Goal: Task Accomplishment & Management: Manage account settings

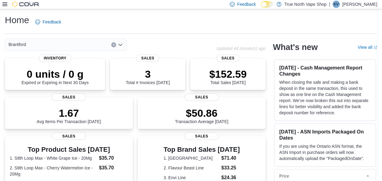
scroll to position [176, 0]
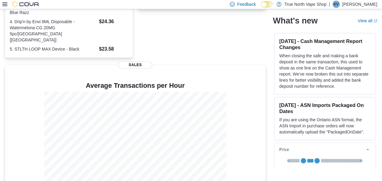
click at [3, 2] on icon at bounding box center [4, 4] width 5 height 4
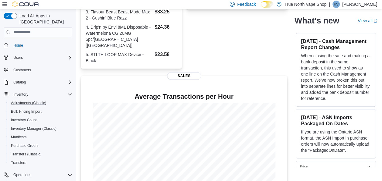
scroll to position [71, 0]
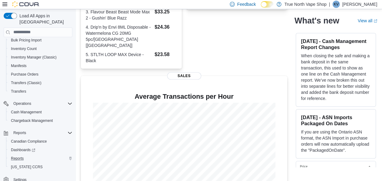
click at [29, 155] on div "Reports" at bounding box center [41, 158] width 64 height 7
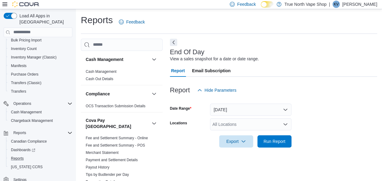
scroll to position [10, 0]
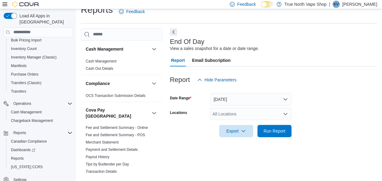
click at [248, 111] on div "All Locations" at bounding box center [251, 114] width 82 height 12
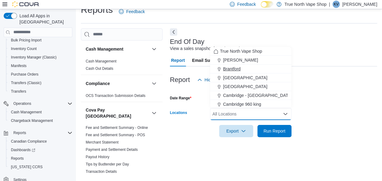
click at [238, 68] on span "Brantford" at bounding box center [232, 69] width 18 height 6
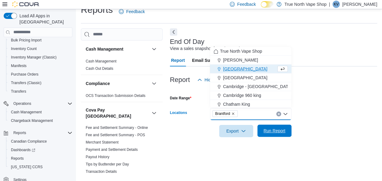
click at [268, 137] on div "Export Run Report" at bounding box center [231, 131] width 122 height 12
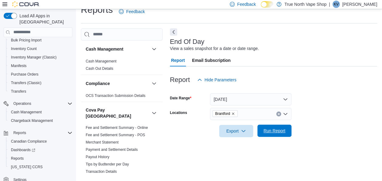
click at [261, 133] on button "Run Report" at bounding box center [275, 130] width 34 height 12
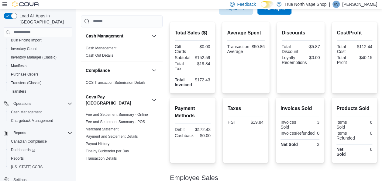
scroll to position [23, 0]
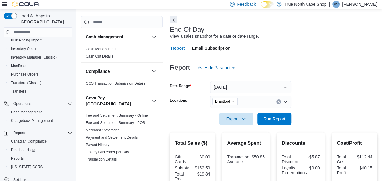
click at [235, 100] on icon "Remove Brantford from selection in this group" at bounding box center [233, 101] width 4 height 4
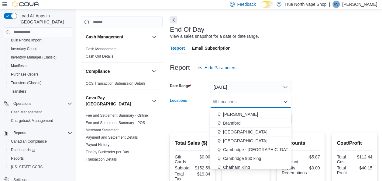
scroll to position [0, 0]
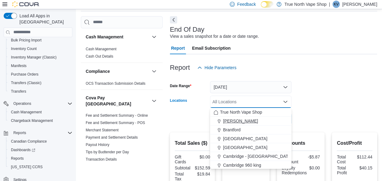
click at [238, 117] on button "[PERSON_NAME]" at bounding box center [251, 120] width 82 height 9
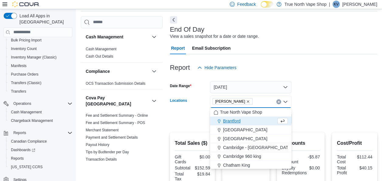
click at [336, 104] on form "Date Range [DATE] Locations [GEOGRAPHIC_DATA] Combo box. Selected. [GEOGRAPHIC_…" at bounding box center [273, 99] width 207 height 51
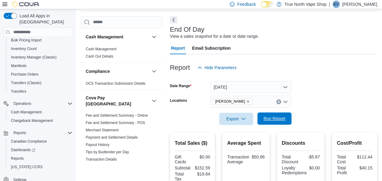
drag, startPoint x: 259, startPoint y: 118, endPoint x: 280, endPoint y: 114, distance: 21.6
click at [280, 114] on span "Run Report" at bounding box center [274, 118] width 27 height 12
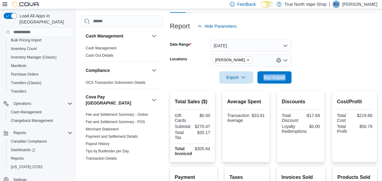
scroll to position [60, 0]
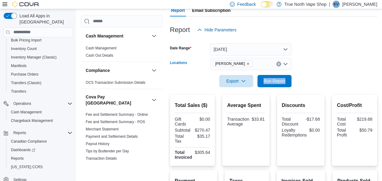
click at [247, 63] on icon "Remove Aylmer from selection in this group" at bounding box center [248, 63] width 2 height 2
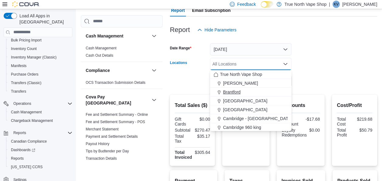
click at [237, 91] on span "Brantford" at bounding box center [232, 92] width 18 height 6
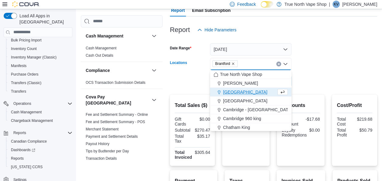
click at [294, 68] on form "Date Range [DATE] Locations [GEOGRAPHIC_DATA] Combo box. Selected. [GEOGRAPHIC_…" at bounding box center [273, 61] width 207 height 51
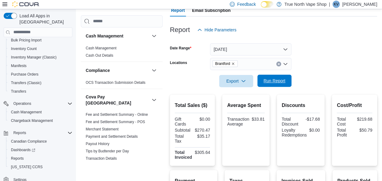
click at [289, 82] on button "Run Report" at bounding box center [275, 81] width 34 height 12
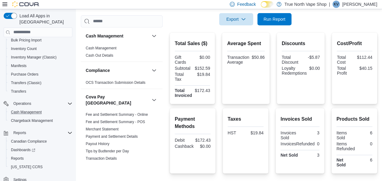
scroll to position [175, 0]
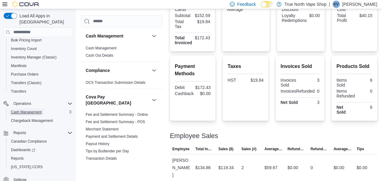
click at [34, 109] on span "Cash Management" at bounding box center [26, 111] width 31 height 5
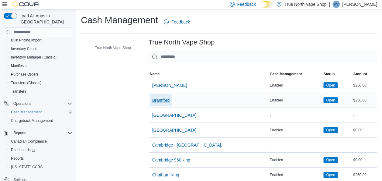
click at [164, 96] on span "Brantford" at bounding box center [161, 100] width 18 height 12
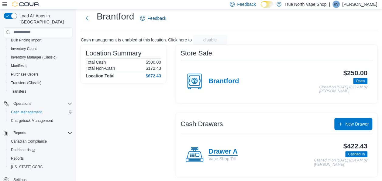
click at [222, 150] on h4 "Drawer A" at bounding box center [223, 152] width 29 height 8
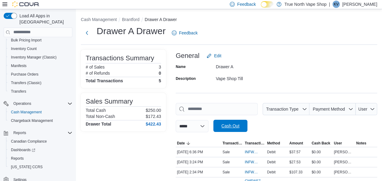
click at [236, 127] on span "Cash Out" at bounding box center [230, 126] width 18 height 6
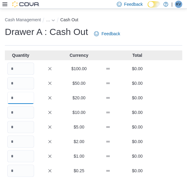
click at [27, 98] on input "Quantity" at bounding box center [20, 98] width 27 height 12
type input "*"
type input "**"
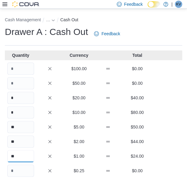
type input "**"
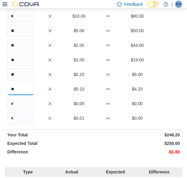
type input "**"
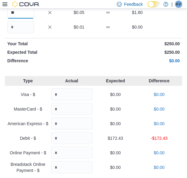
type input "**"
click at [81, 138] on input "Quantity" at bounding box center [71, 138] width 41 height 12
type input "******"
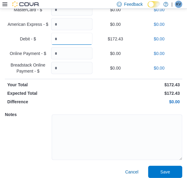
scroll to position [292, 0]
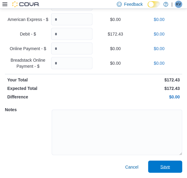
click at [176, 164] on span "Save" at bounding box center [165, 167] width 27 height 12
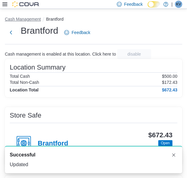
click at [41, 17] on li "Cash Management" at bounding box center [25, 19] width 41 height 6
click at [39, 17] on button "Cash Management" at bounding box center [23, 19] width 36 height 5
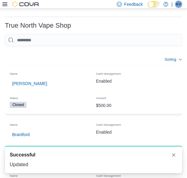
scroll to position [30, 0]
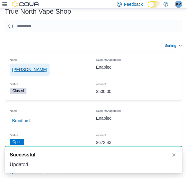
drag, startPoint x: 23, startPoint y: 65, endPoint x: 19, endPoint y: 72, distance: 7.5
click at [19, 72] on span "[PERSON_NAME]" at bounding box center [29, 70] width 35 height 6
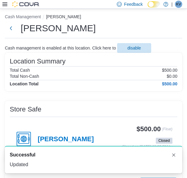
scroll to position [30, 0]
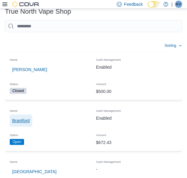
click at [24, 121] on span "Brantford" at bounding box center [21, 121] width 18 height 6
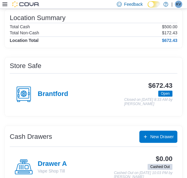
scroll to position [65, 0]
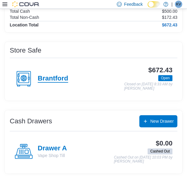
click at [57, 79] on h4 "Brantford" at bounding box center [53, 79] width 30 height 8
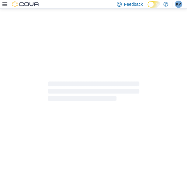
scroll to position [65, 0]
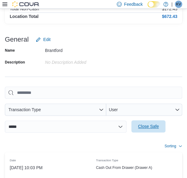
click at [141, 125] on span "Close Safe" at bounding box center [148, 126] width 21 height 6
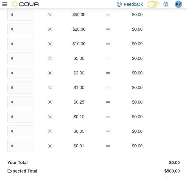
scroll to position [28, 0]
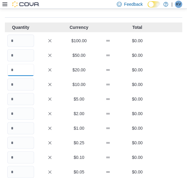
click at [21, 71] on input "Quantity" at bounding box center [20, 70] width 27 height 12
type input "*"
type input "**"
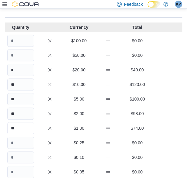
type input "**"
type input "***"
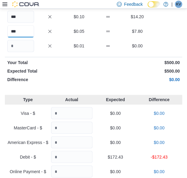
scroll to position [210, 0]
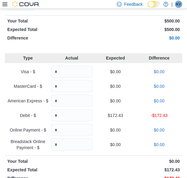
type input "***"
click at [81, 118] on input "Quantity" at bounding box center [71, 115] width 41 height 12
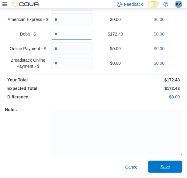
type input "******"
click at [170, 165] on span "Save" at bounding box center [165, 167] width 10 height 6
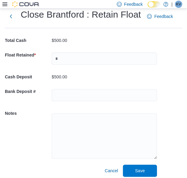
scroll to position [21, 0]
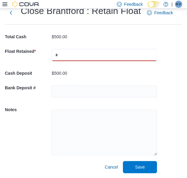
click at [66, 56] on input "text" at bounding box center [104, 55] width 105 height 12
type input "***"
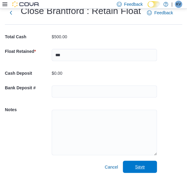
click at [145, 168] on span "Save" at bounding box center [140, 167] width 27 height 12
